Goal: Information Seeking & Learning: Check status

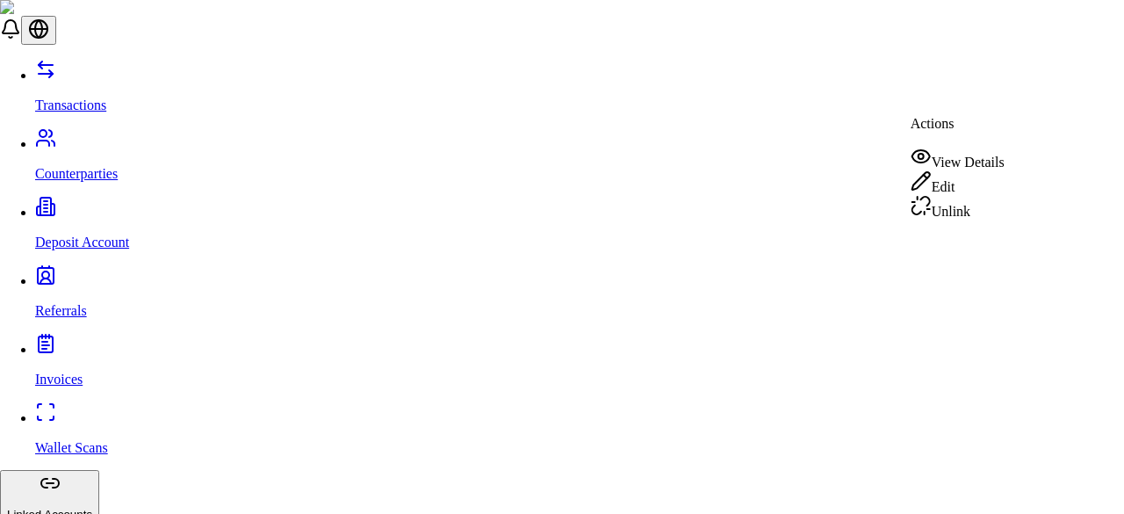
click at [969, 160] on div "View Details" at bounding box center [957, 158] width 94 height 25
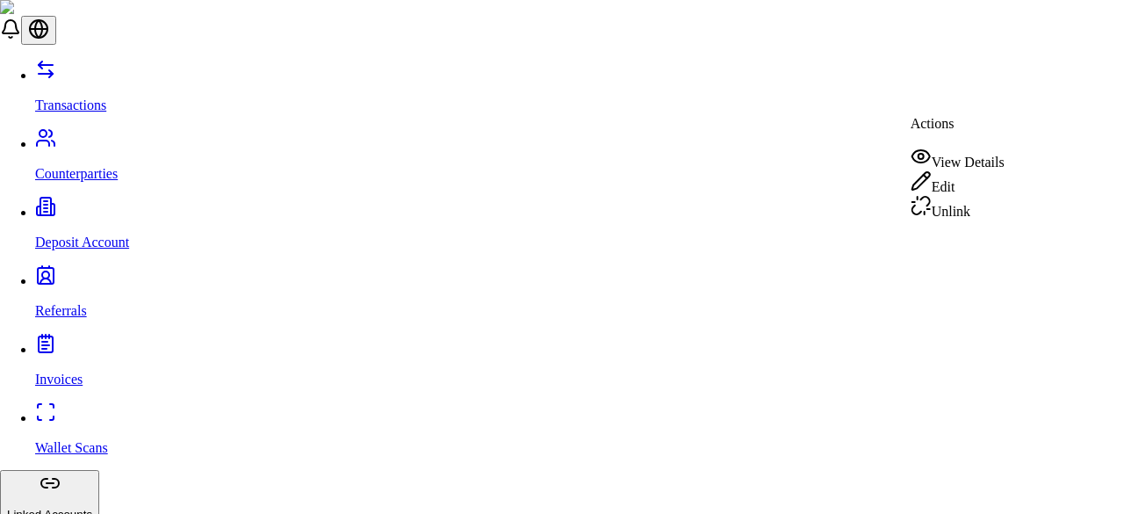
click at [982, 164] on div "View Details" at bounding box center [957, 158] width 94 height 25
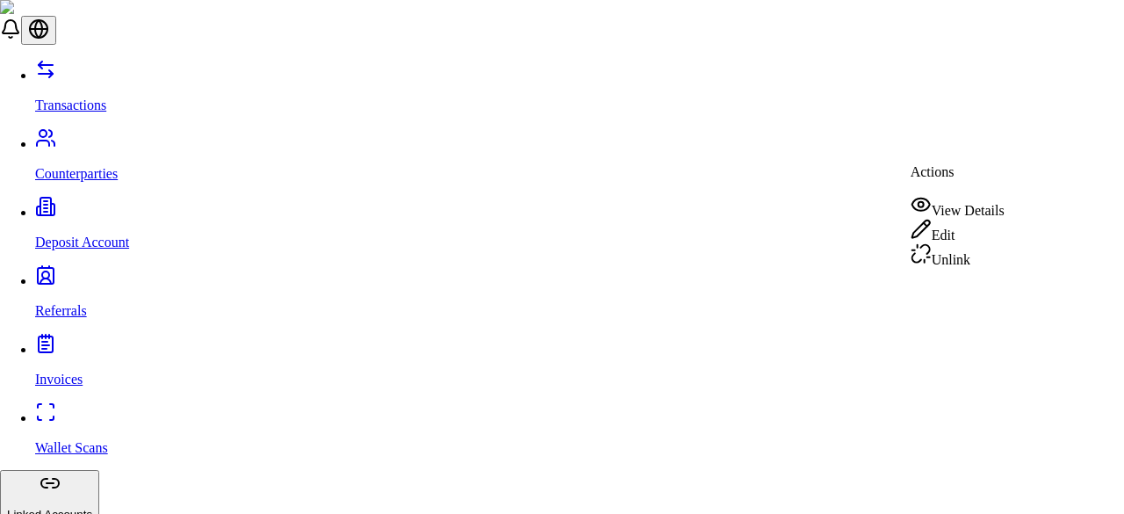
click at [978, 196] on div "View Details" at bounding box center [957, 206] width 94 height 25
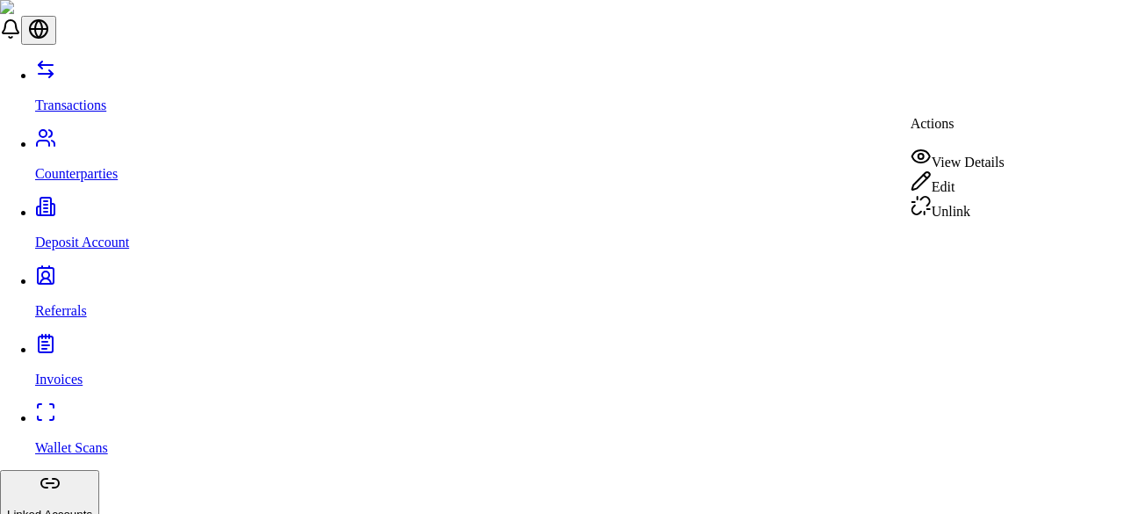
click at [975, 150] on div "View Details" at bounding box center [957, 158] width 94 height 25
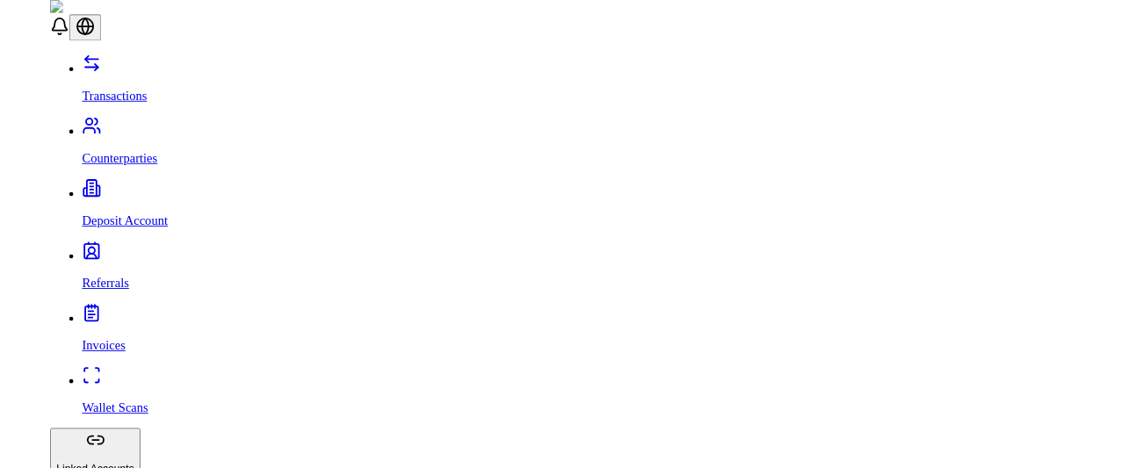
scroll to position [476, 0]
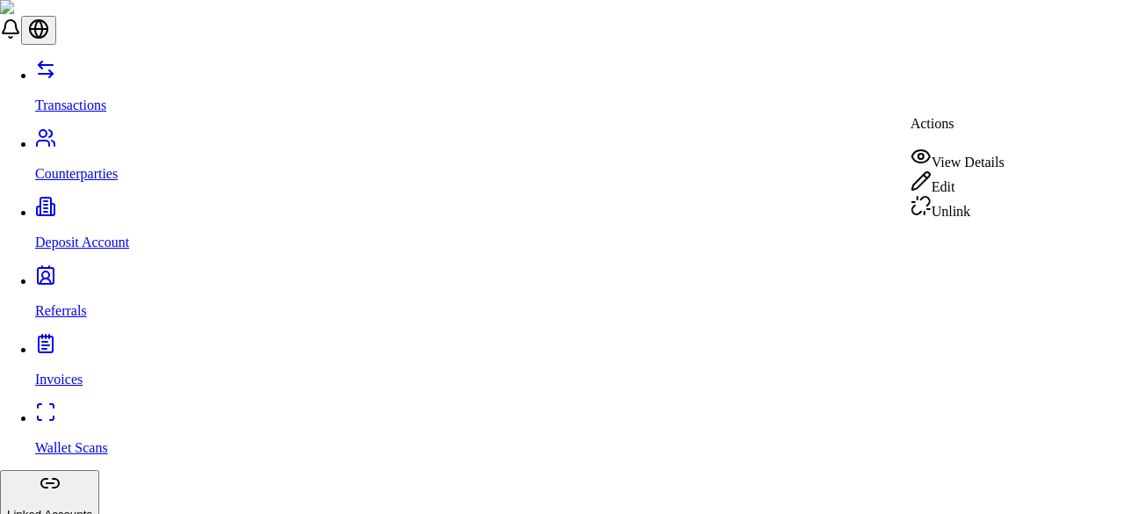
click at [997, 155] on div "View Details" at bounding box center [957, 158] width 94 height 25
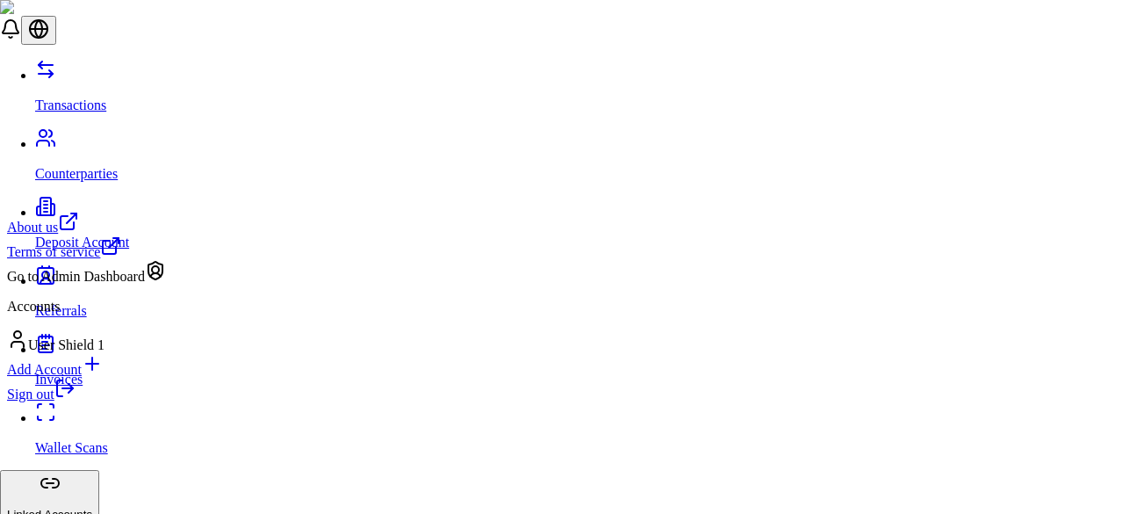
click at [76, 401] on link "Sign out" at bounding box center [41, 393] width 68 height 15
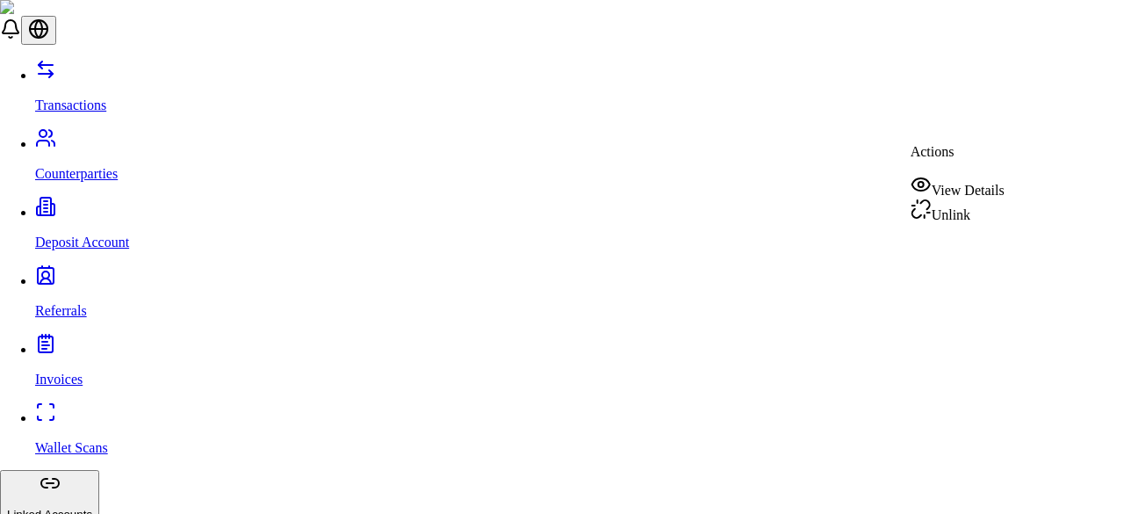
click at [985, 176] on div "View Details" at bounding box center [957, 186] width 94 height 25
click at [971, 207] on div "View Details" at bounding box center [957, 206] width 94 height 25
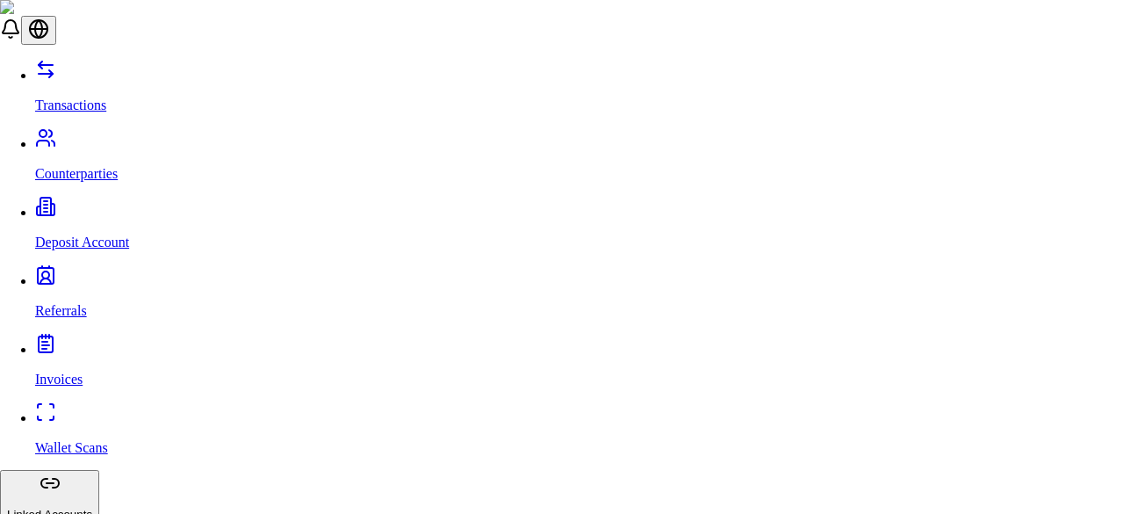
scroll to position [525, 0]
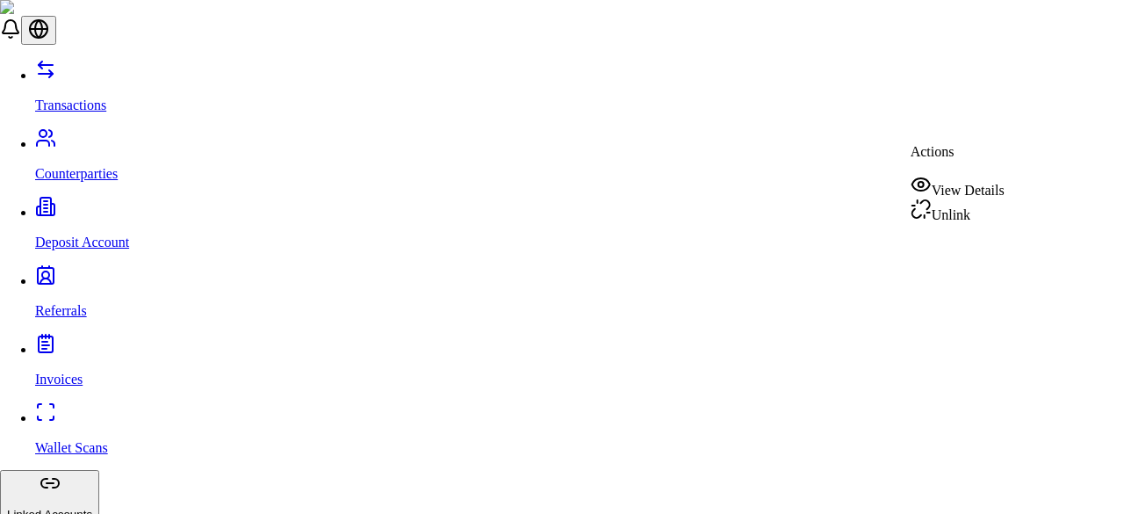
click at [976, 178] on div "View Details" at bounding box center [957, 186] width 94 height 25
drag, startPoint x: 711, startPoint y: 360, endPoint x: 784, endPoint y: 356, distance: 73.0
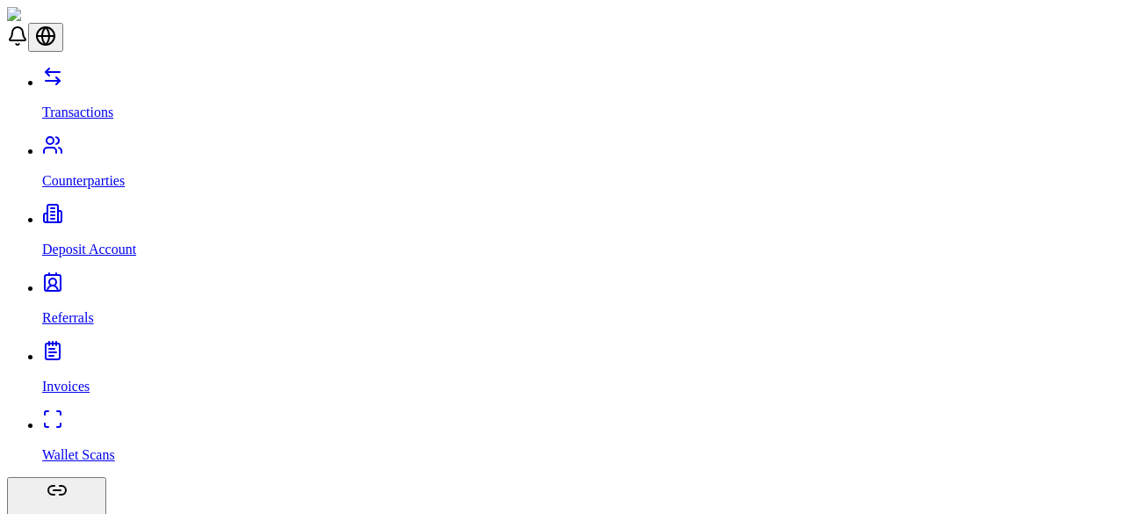
scroll to position [0, 0]
